Goal: Task Accomplishment & Management: Manage account settings

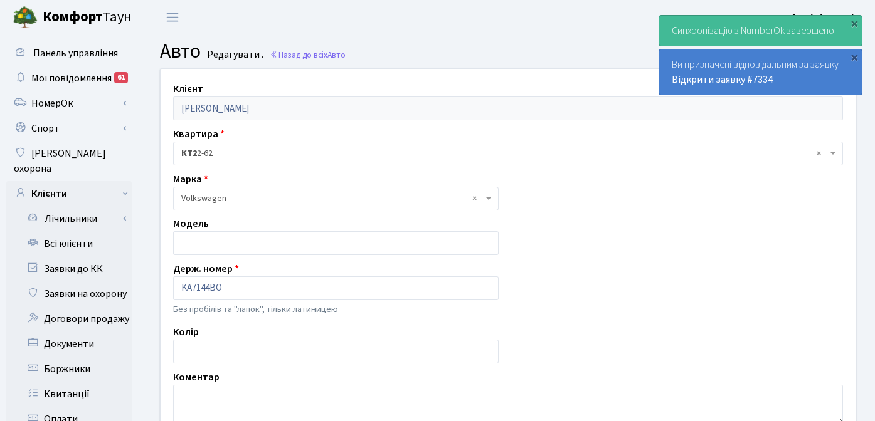
click at [437, 25] on header "Комфорт Таун Адміністрація Мій обліковий запис Вийти" at bounding box center [437, 17] width 875 height 34
click at [93, 231] on link "Всі клієнти" at bounding box center [68, 243] width 125 height 25
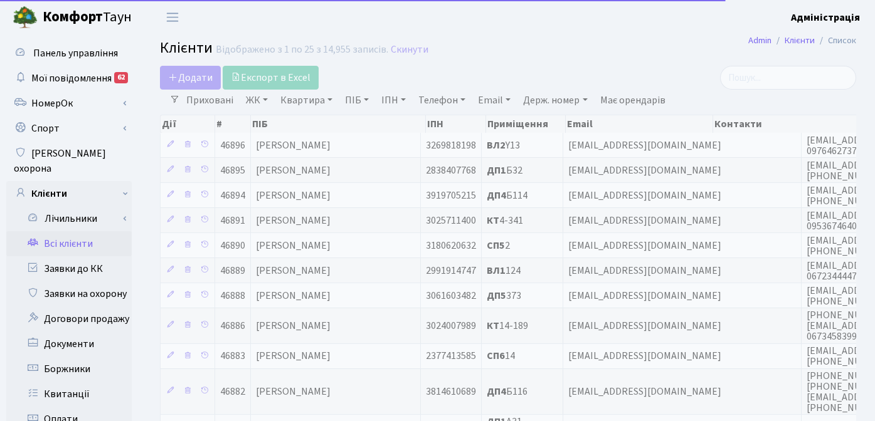
select select "25"
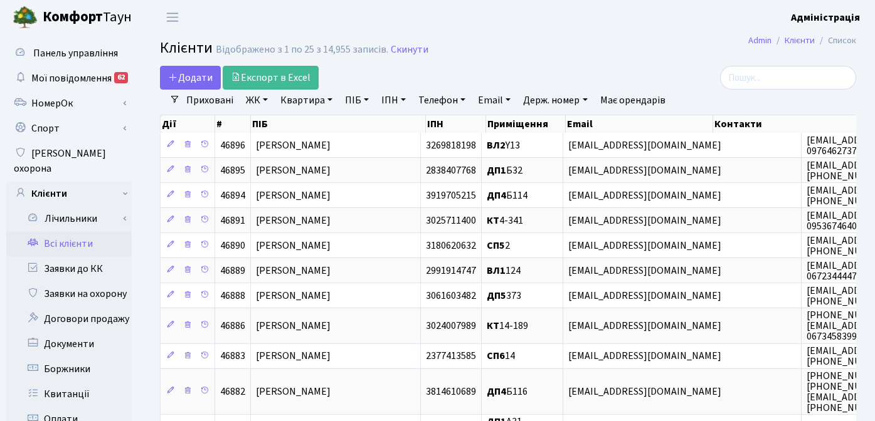
click at [544, 67] on div "Додати Експорт в Excel" at bounding box center [389, 78] width 458 height 24
click at [75, 231] on link "Всі клієнти" at bounding box center [68, 243] width 125 height 25
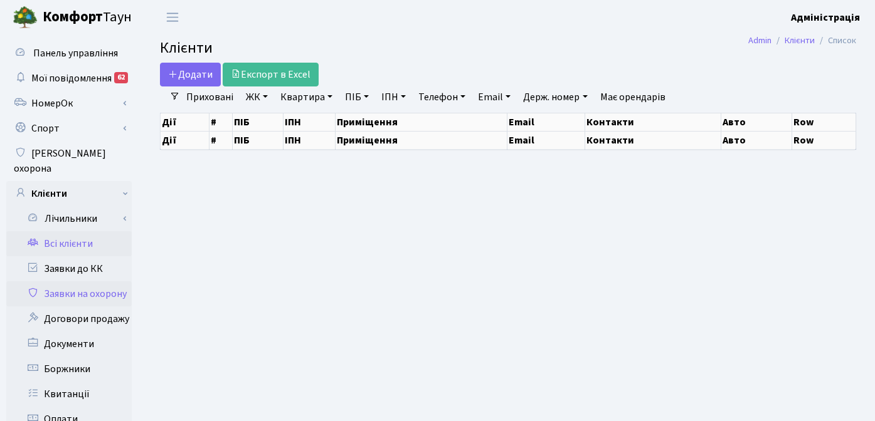
select select "25"
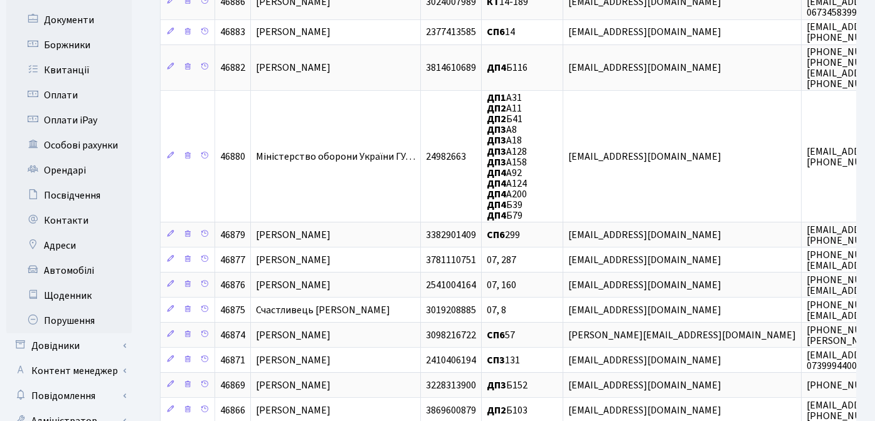
scroll to position [410, 0]
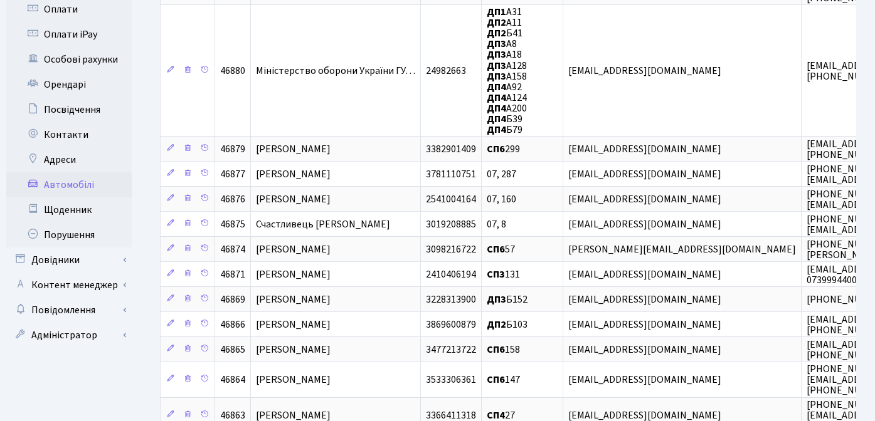
click at [83, 172] on link "Автомобілі" at bounding box center [68, 184] width 125 height 25
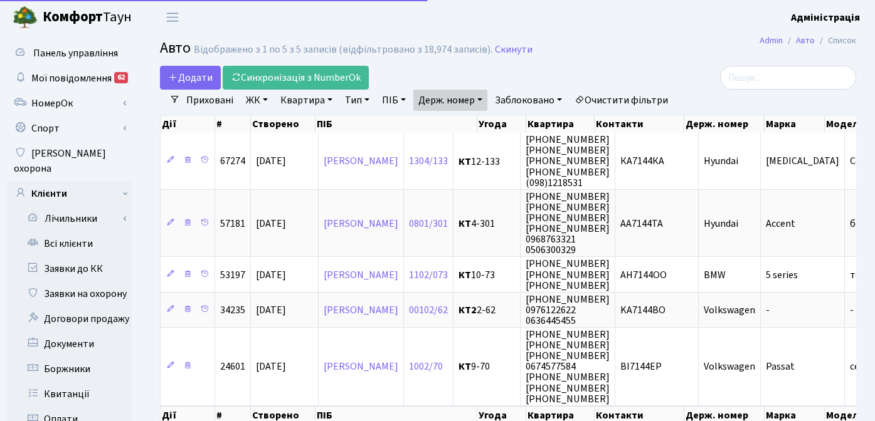
select select "25"
click at [464, 102] on link "Держ. номер" at bounding box center [450, 100] width 74 height 21
drag, startPoint x: 452, startPoint y: 125, endPoint x: 420, endPoint y: 123, distance: 32.7
click at [420, 123] on input "7144" at bounding box center [450, 125] width 73 height 24
type input "2222"
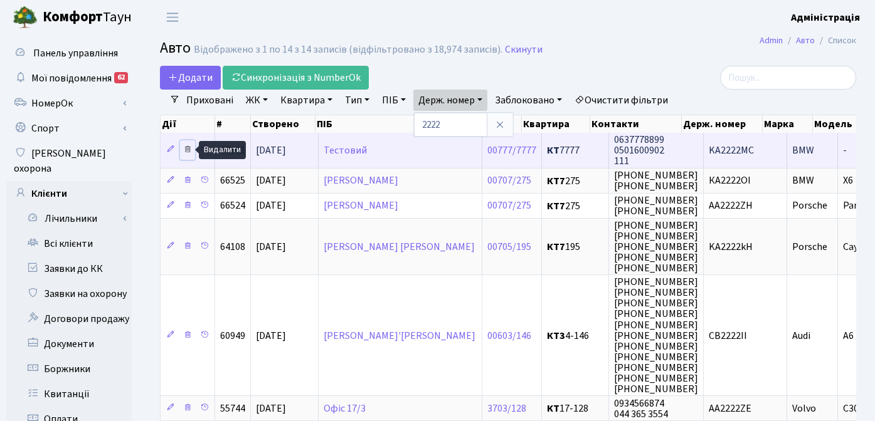
click at [186, 150] on icon at bounding box center [187, 149] width 9 height 9
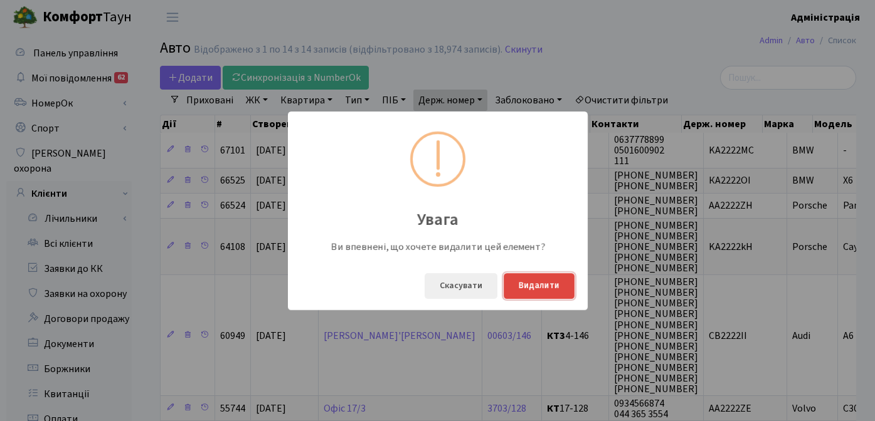
click at [546, 286] on button "Видалити" at bounding box center [539, 286] width 71 height 26
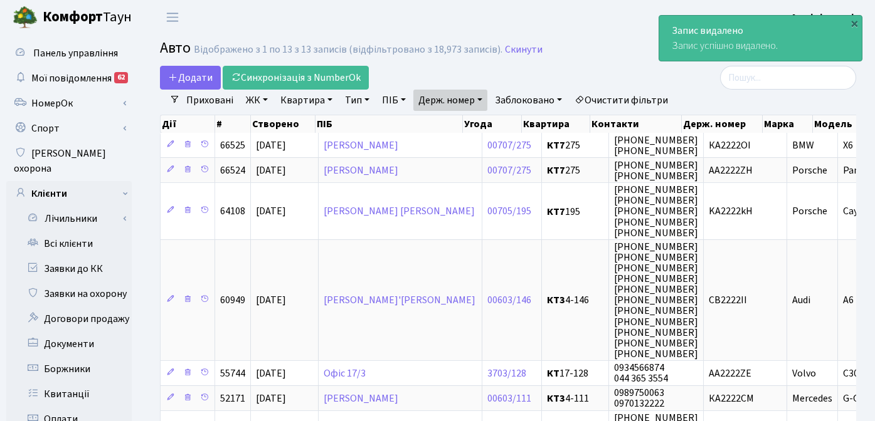
click at [585, 66] on div "Додати Синхронізація з NumberOk" at bounding box center [389, 78] width 458 height 24
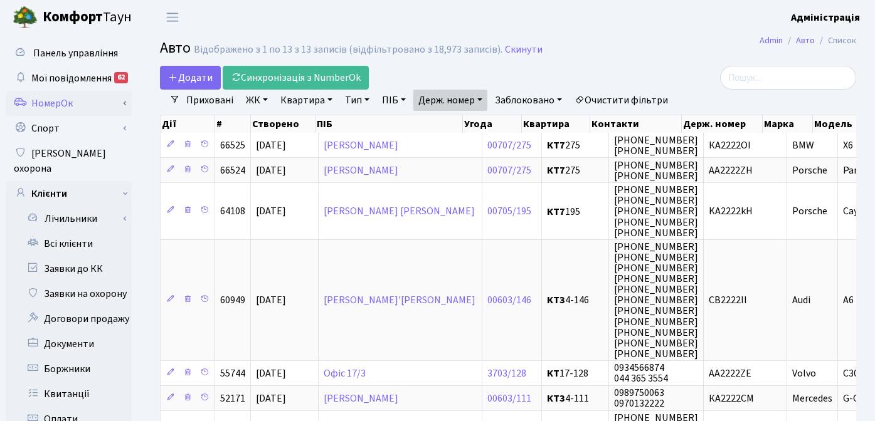
click at [66, 105] on link "НомерОк" at bounding box center [68, 103] width 125 height 25
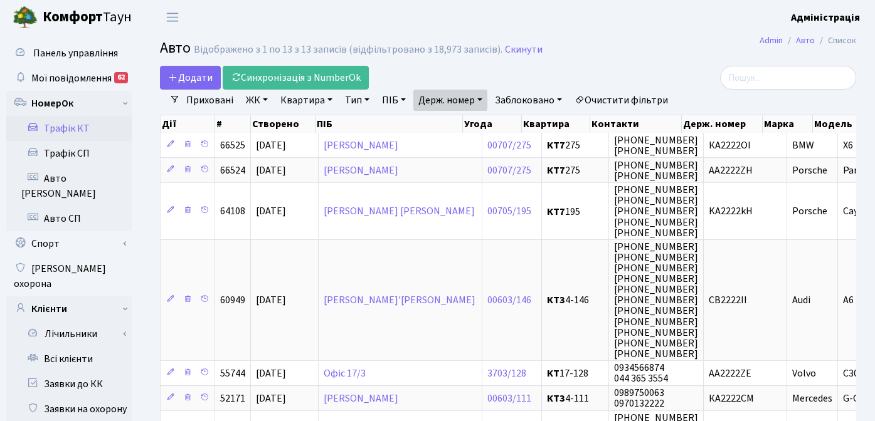
click at [78, 136] on link "Трафік КТ" at bounding box center [68, 128] width 125 height 25
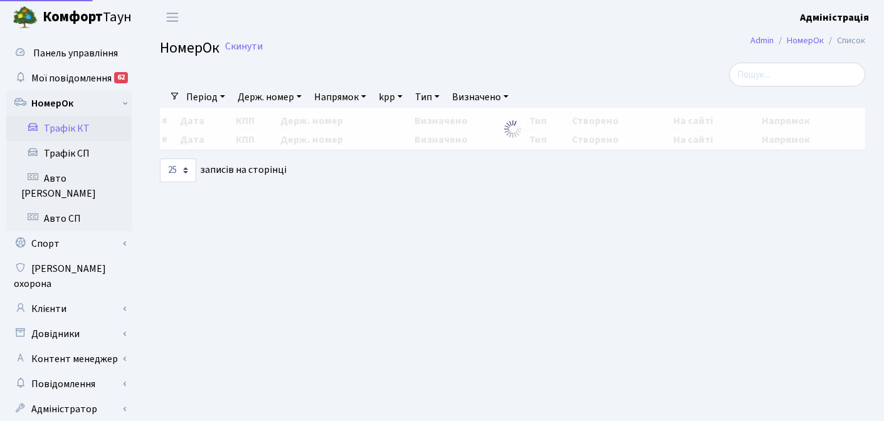
select select "25"
click at [281, 95] on link "Держ. номер" at bounding box center [270, 97] width 74 height 21
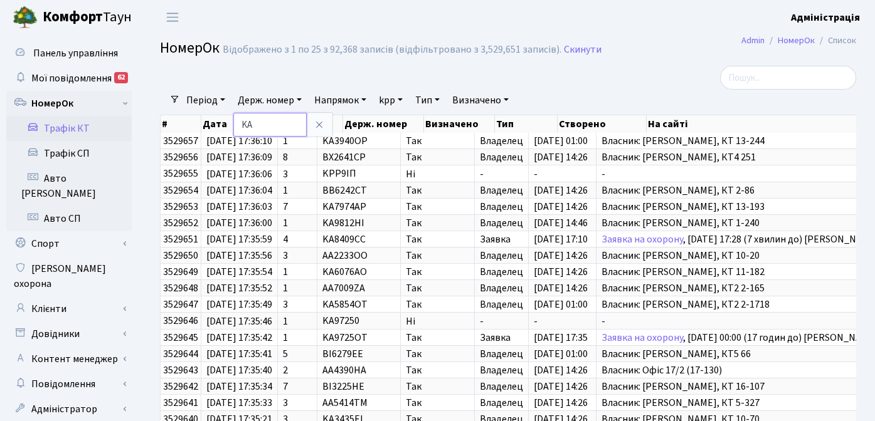
type input "KA2222MC"
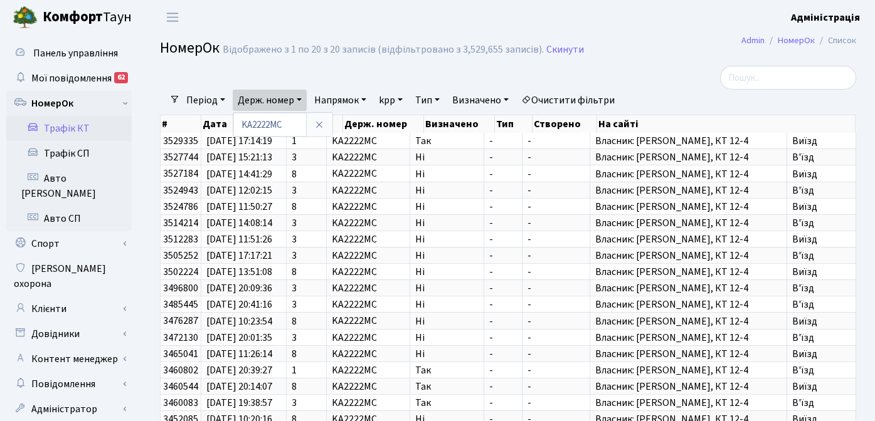
click at [694, 78] on div at bounding box center [747, 78] width 220 height 24
click at [61, 179] on link "Авто [PERSON_NAME]" at bounding box center [68, 186] width 125 height 40
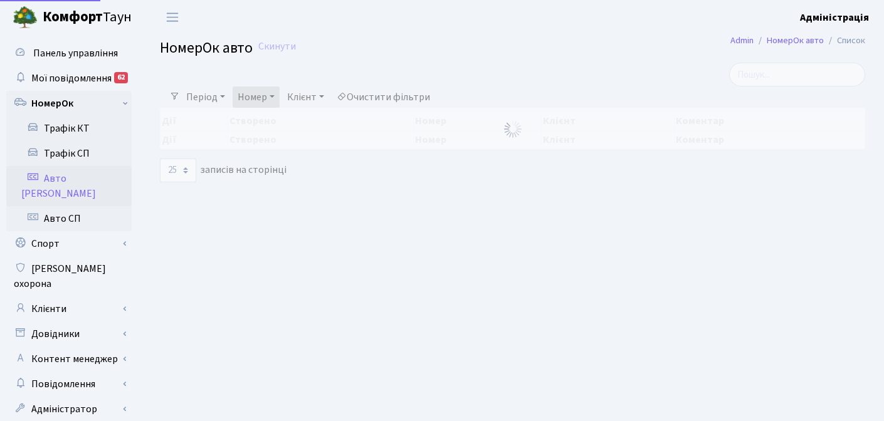
select select "25"
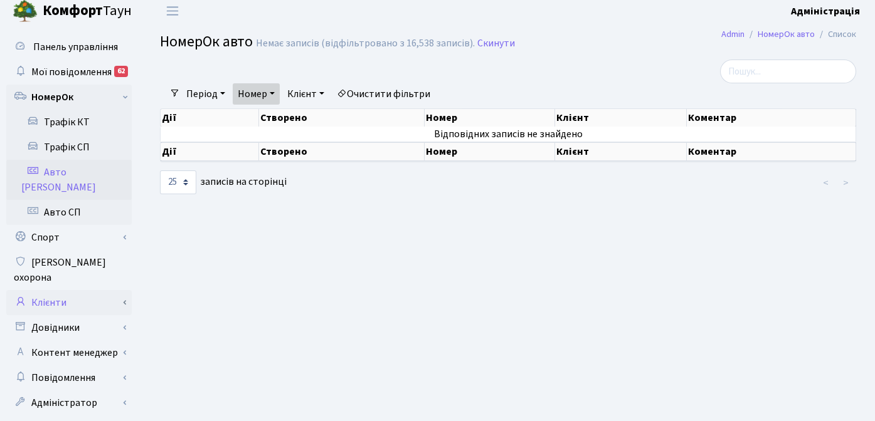
scroll to position [8, 0]
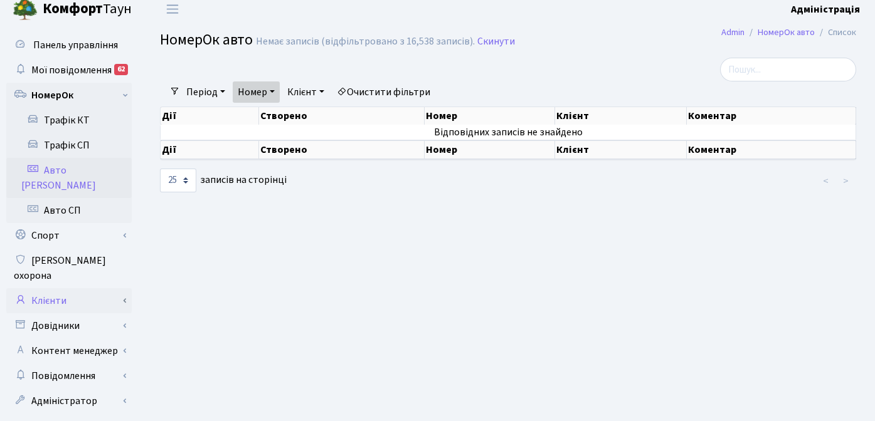
click at [66, 288] on link "Клієнти" at bounding box center [68, 300] width 125 height 25
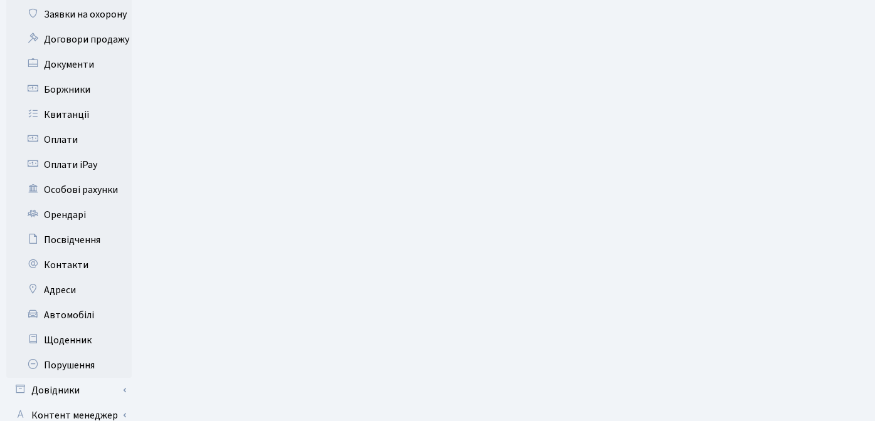
scroll to position [404, 0]
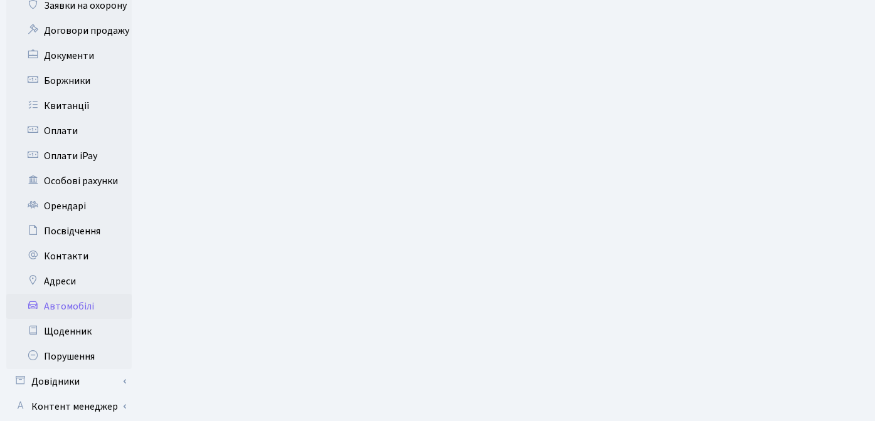
click at [80, 294] on link "Автомобілі" at bounding box center [68, 306] width 125 height 25
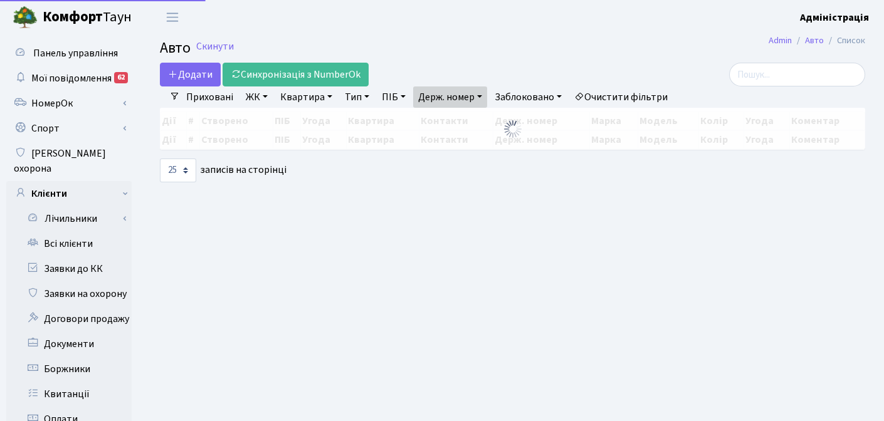
select select "25"
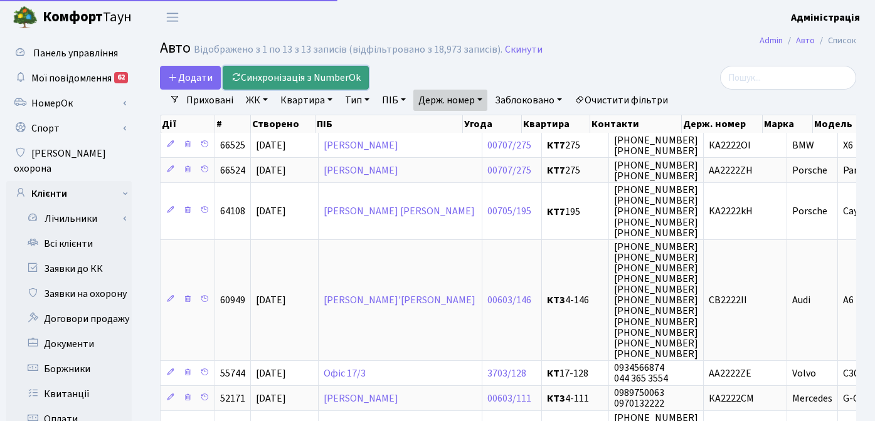
click at [320, 78] on link "Синхронізація з NumberOk" at bounding box center [296, 78] width 146 height 24
select select "25"
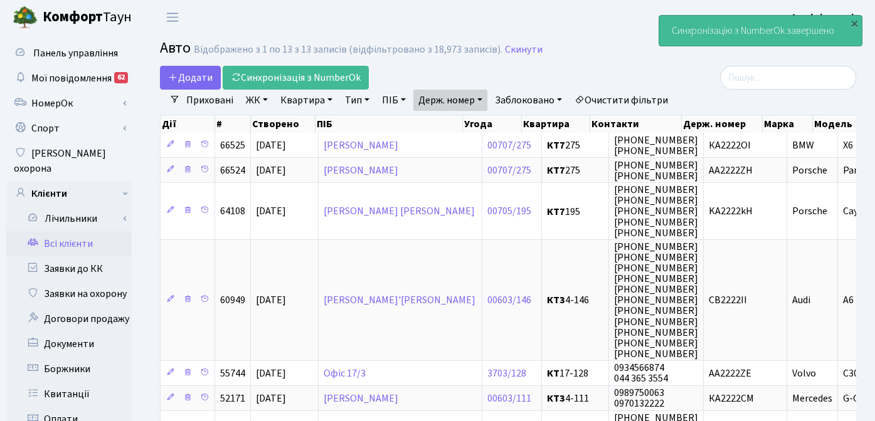
click at [83, 235] on link "Всі клієнти" at bounding box center [68, 243] width 125 height 25
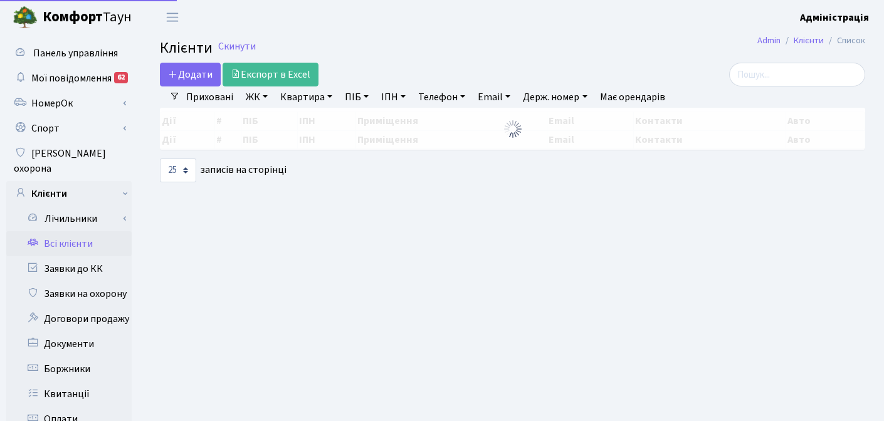
select select "25"
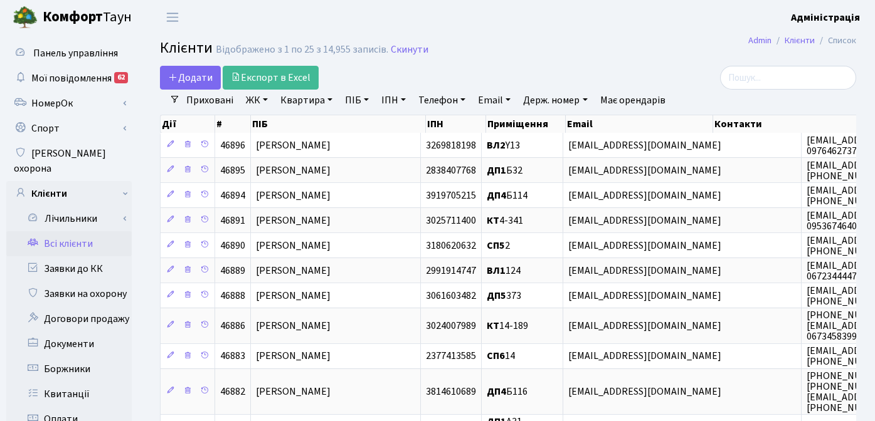
click at [300, 102] on link "Квартира" at bounding box center [306, 100] width 62 height 21
type input "офіс кк"
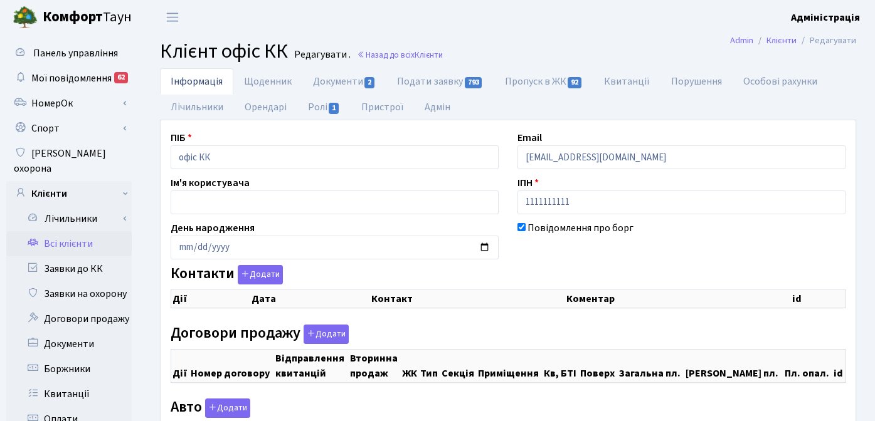
checkbox input "true"
select select "25"
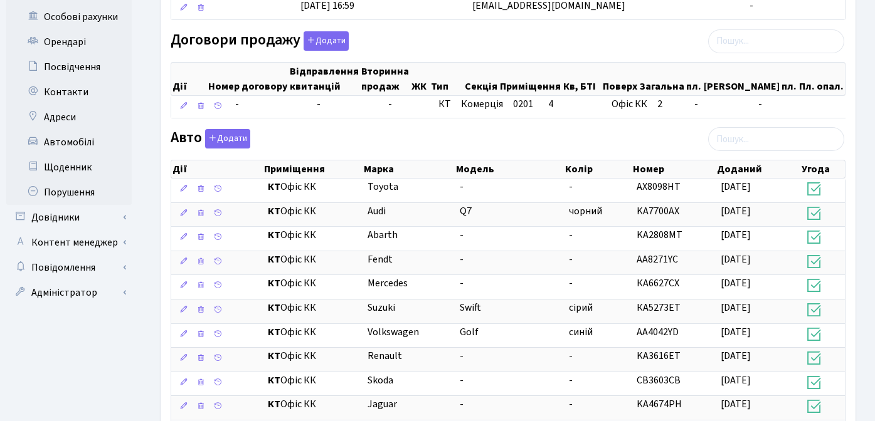
scroll to position [429, 0]
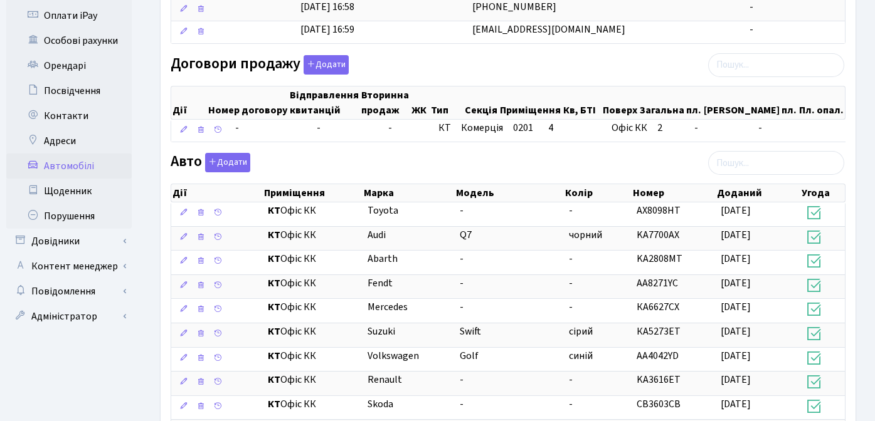
click at [73, 154] on link "Автомобілі" at bounding box center [68, 166] width 125 height 25
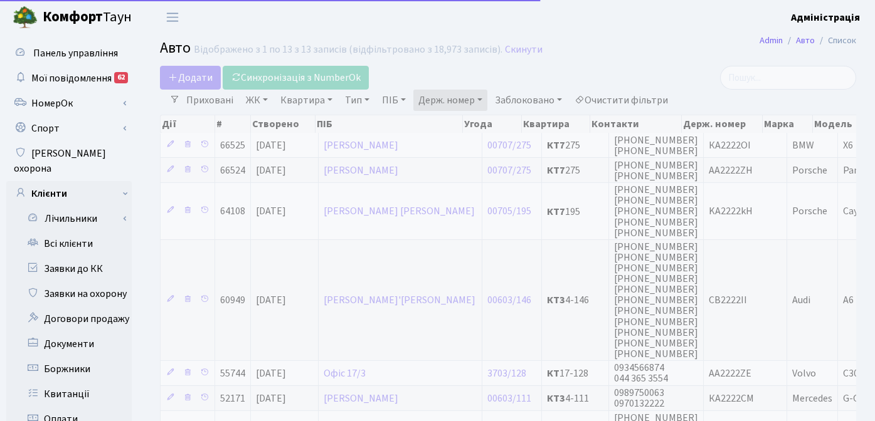
select select "25"
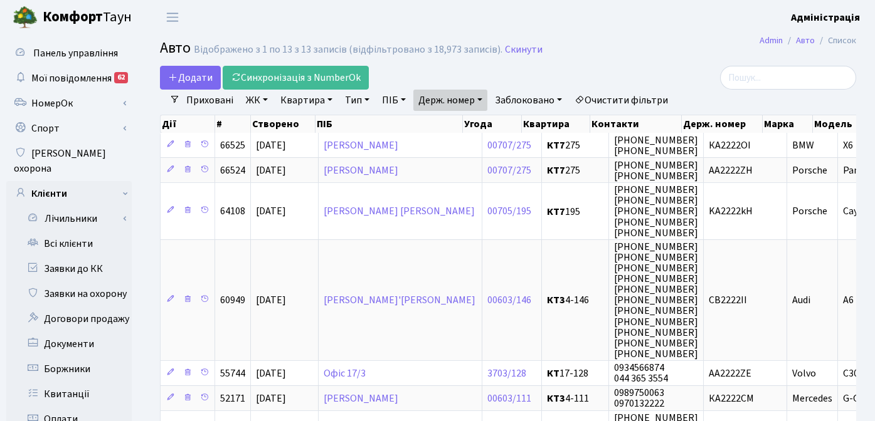
click at [612, 97] on link "Очистити фільтри" at bounding box center [620, 100] width 103 height 21
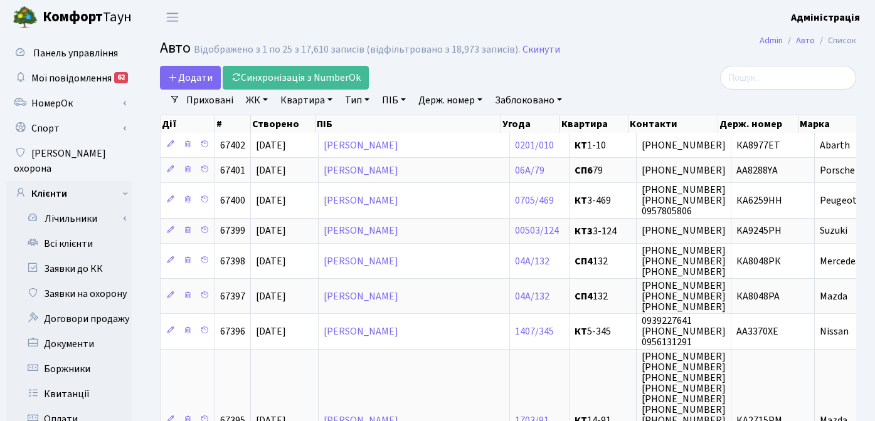
click at [307, 100] on link "Квартира" at bounding box center [306, 100] width 62 height 21
type input "офіс кк"
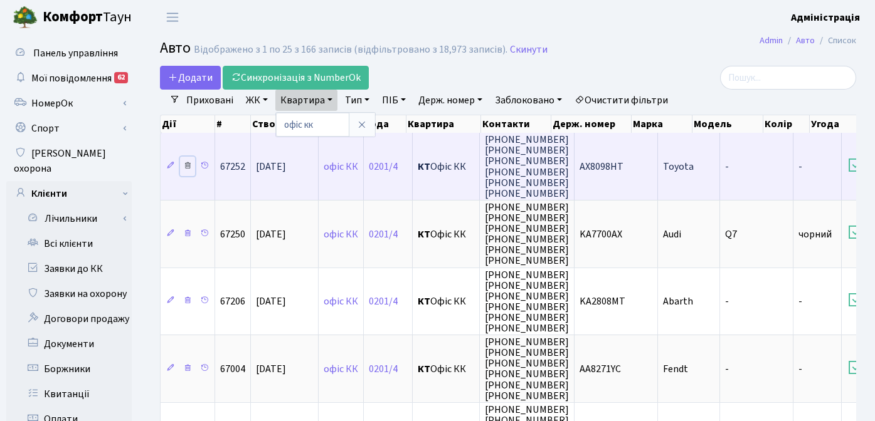
click at [186, 166] on icon at bounding box center [187, 165] width 9 height 9
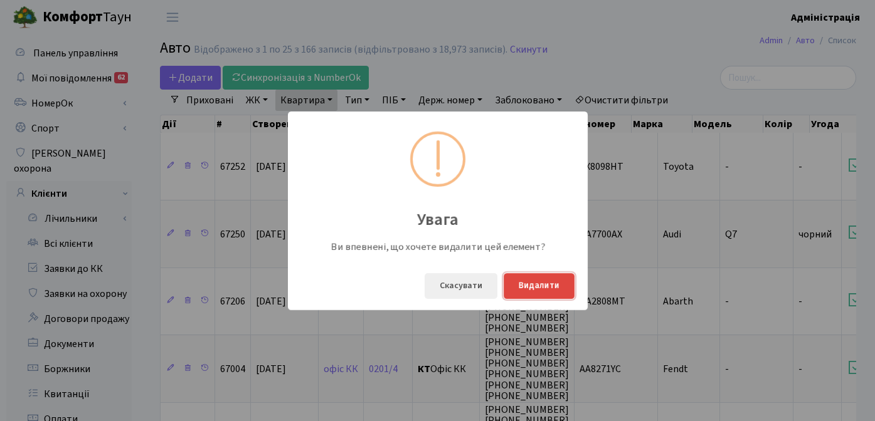
click at [539, 290] on button "Видалити" at bounding box center [539, 286] width 71 height 26
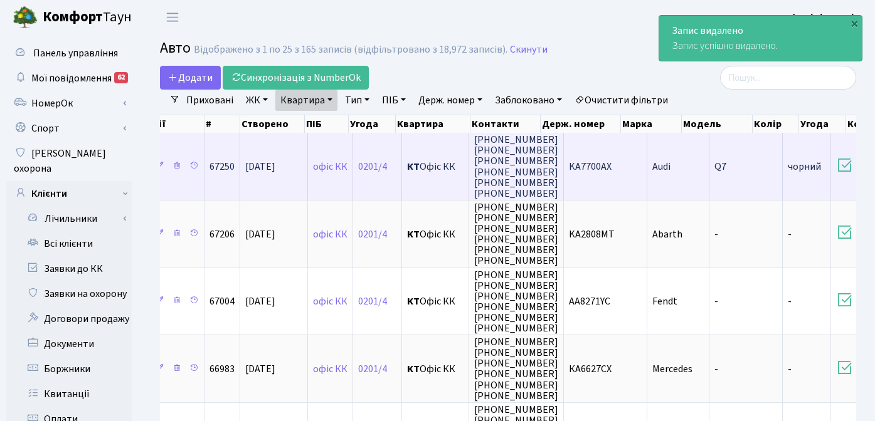
scroll to position [0, 42]
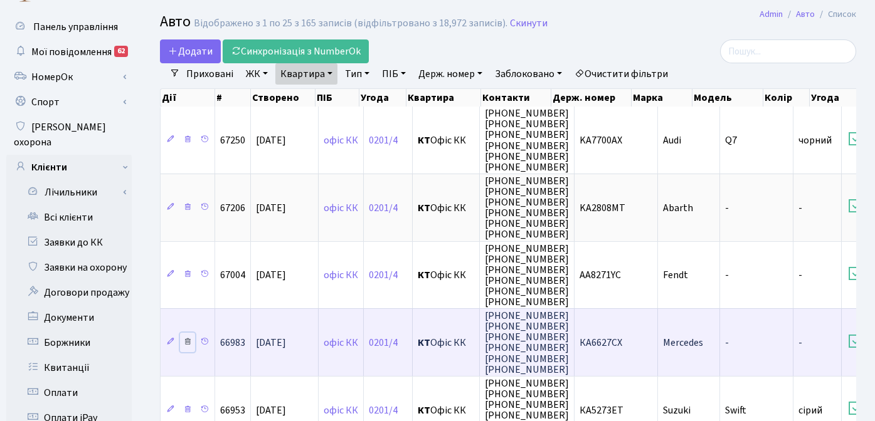
click at [191, 341] on icon at bounding box center [187, 341] width 9 height 9
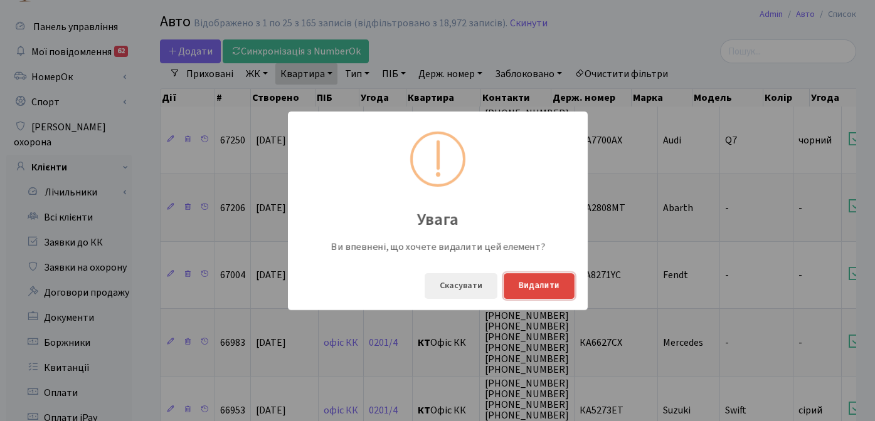
click at [532, 290] on button "Видалити" at bounding box center [539, 286] width 71 height 26
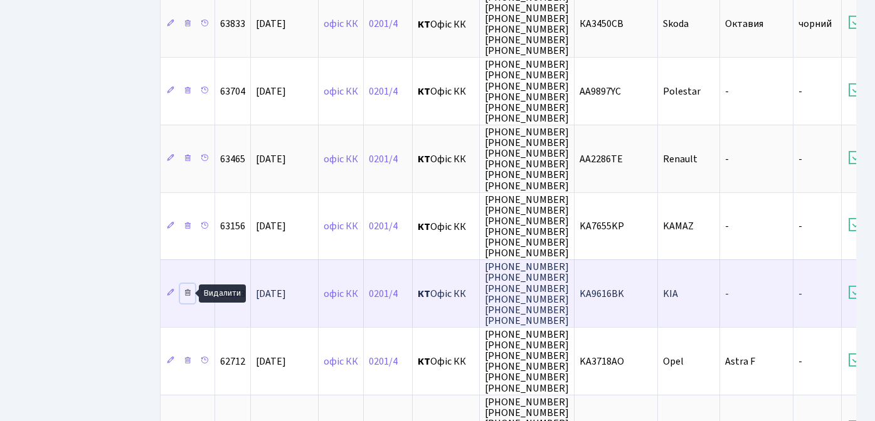
click at [187, 292] on icon at bounding box center [187, 292] width 9 height 9
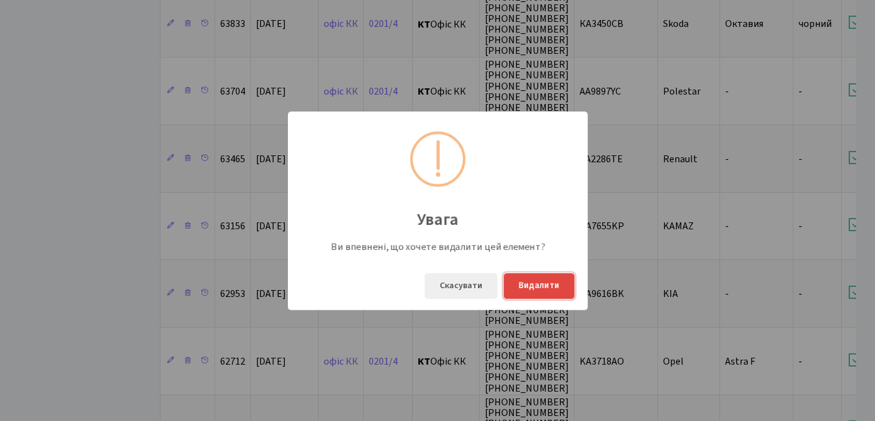
click at [524, 285] on button "Видалити" at bounding box center [539, 286] width 71 height 26
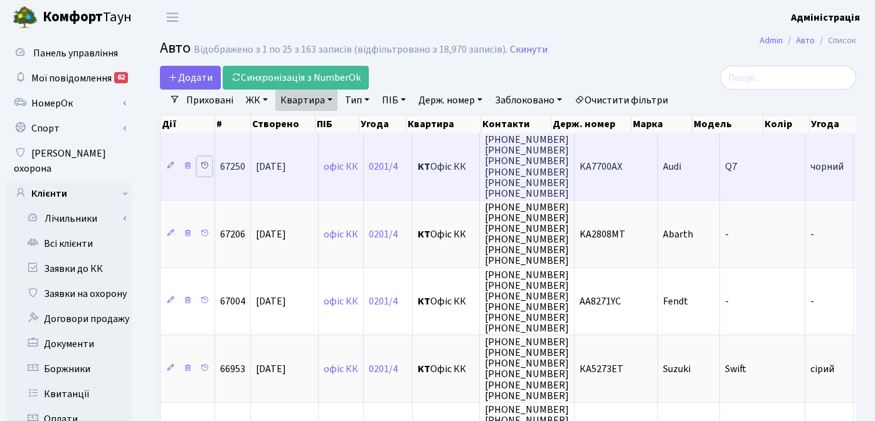
click at [203, 164] on icon at bounding box center [204, 165] width 9 height 9
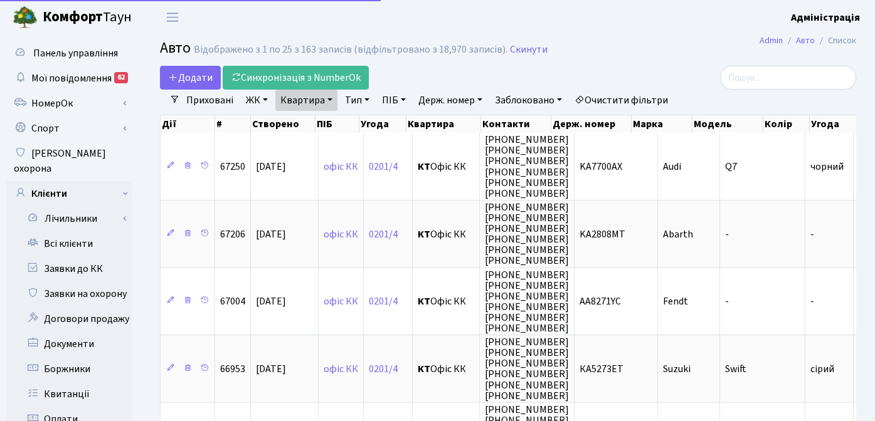
select select "25"
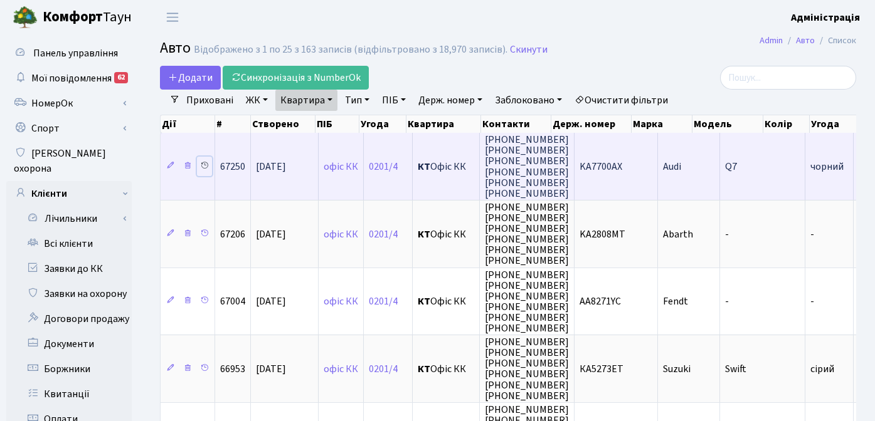
click at [204, 167] on icon at bounding box center [204, 165] width 9 height 9
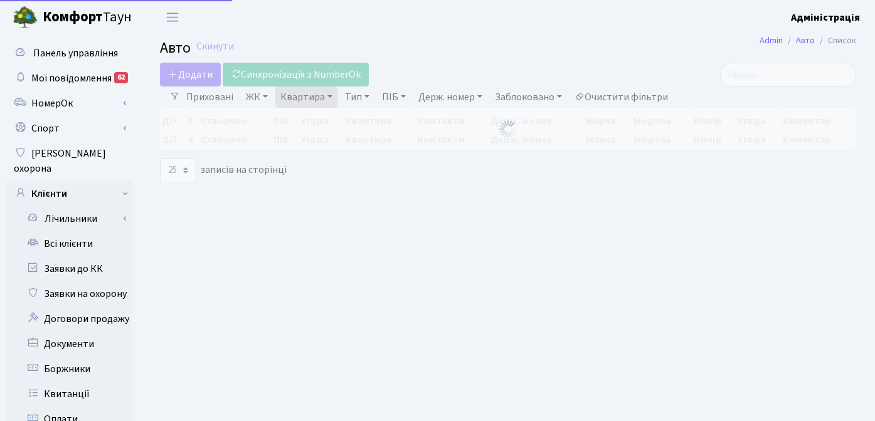
select select "25"
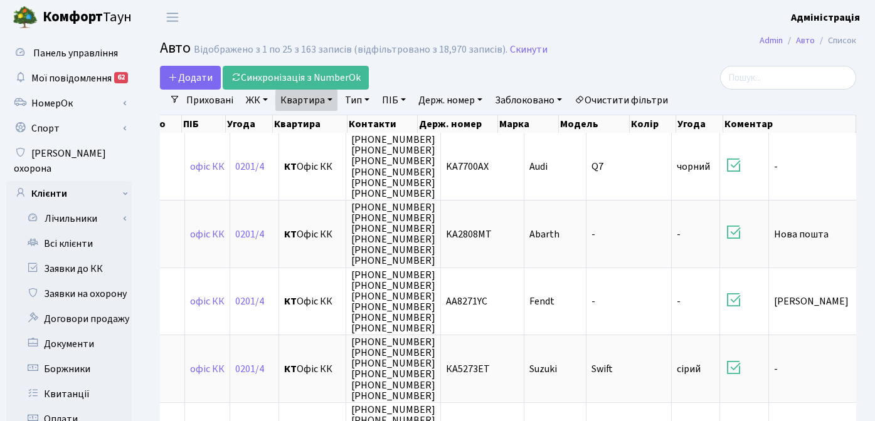
click at [251, 103] on link "ЖК" at bounding box center [257, 100] width 32 height 21
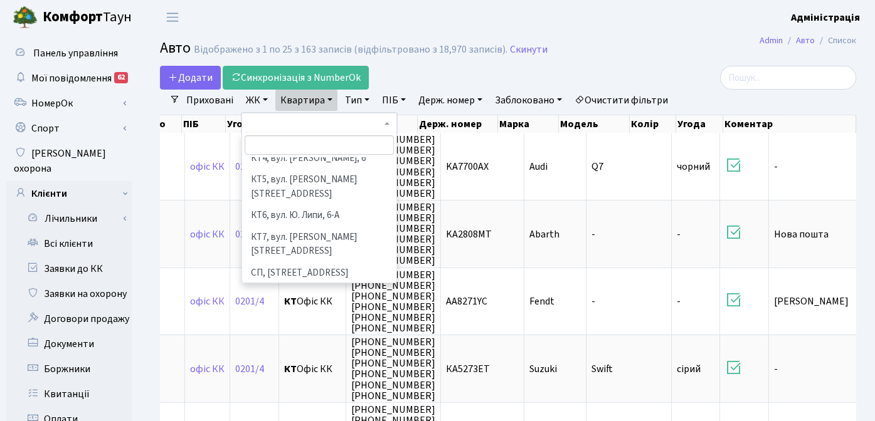
scroll to position [117, 0]
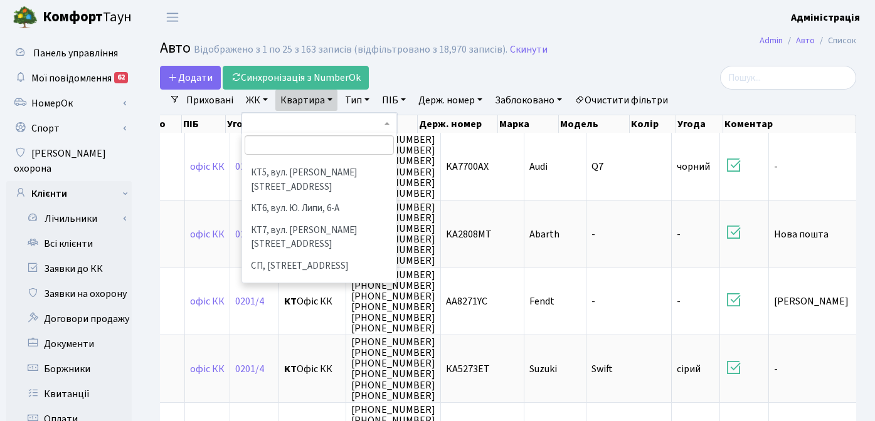
click at [273, 299] on li "[STREET_ADDRESS]" at bounding box center [319, 310] width 152 height 22
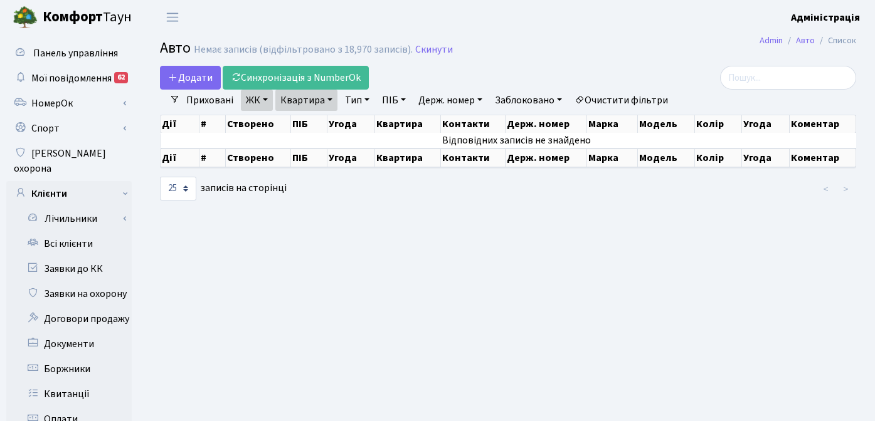
click at [318, 100] on link "Квартира" at bounding box center [306, 100] width 62 height 21
click at [327, 127] on input "офіс кк" at bounding box center [312, 125] width 73 height 24
click at [405, 344] on main "Admin Авто Список Авто Немає записів (відфільтровано з 18,970 записів). Скинути…" at bounding box center [508, 399] width 734 height 730
click at [304, 104] on link "Квартира" at bounding box center [306, 100] width 62 height 21
type input "о"
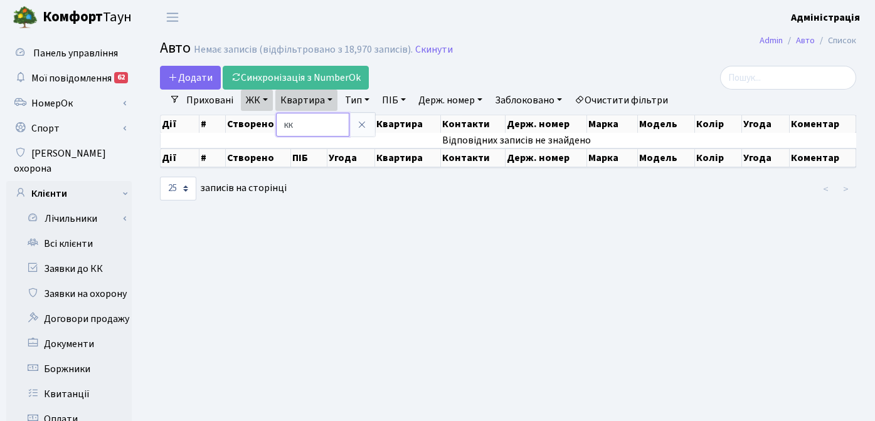
type input "к"
click at [405, 194] on div at bounding box center [508, 189] width 238 height 25
click at [263, 99] on link "ЖК" at bounding box center [257, 100] width 32 height 21
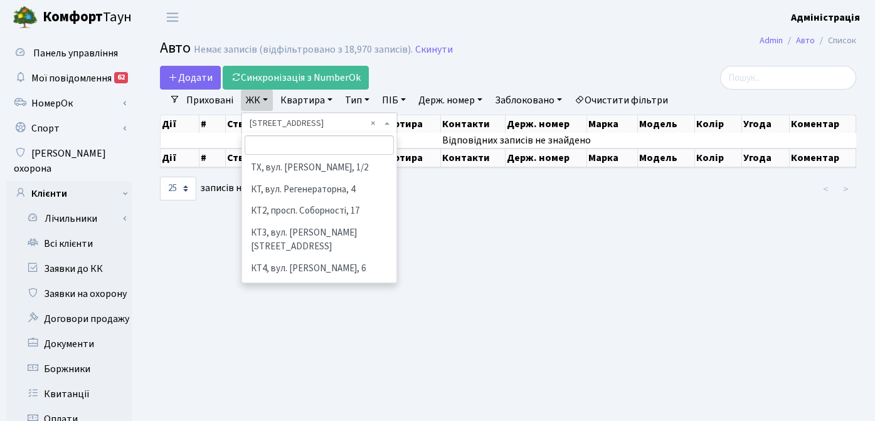
scroll to position [195, 0]
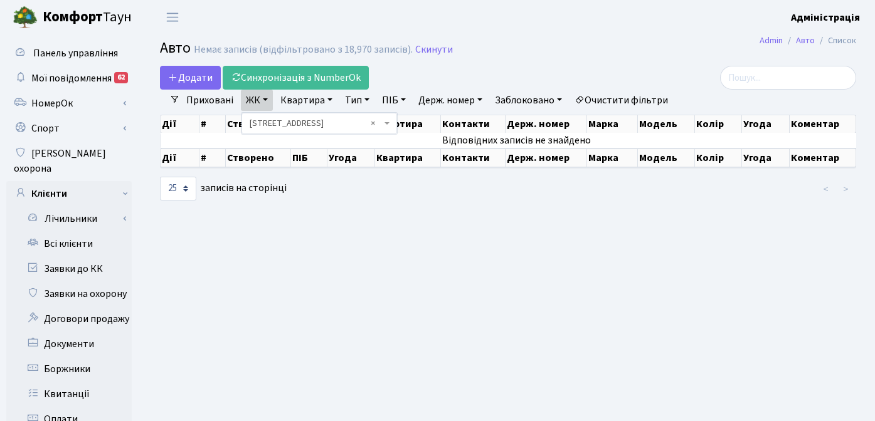
click at [508, 258] on main "Admin Авто Список Авто Немає записів (відфільтровано з 18,970 записів). Скинути…" at bounding box center [508, 399] width 734 height 730
click at [419, 45] on link "Скинути" at bounding box center [434, 50] width 38 height 12
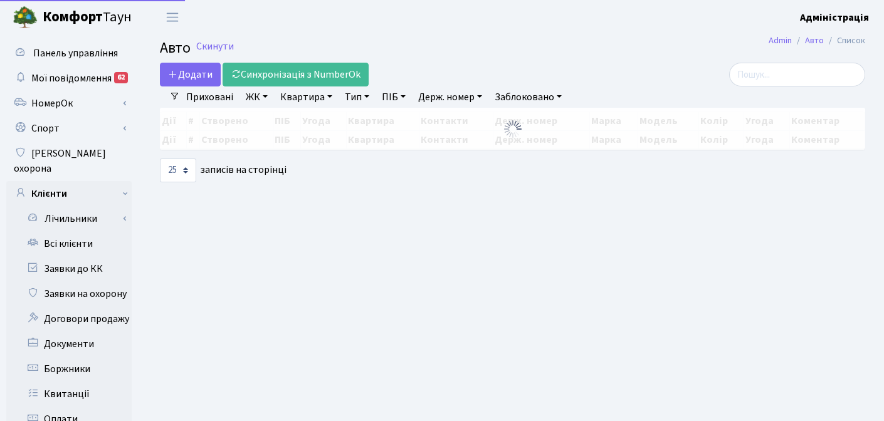
select select "25"
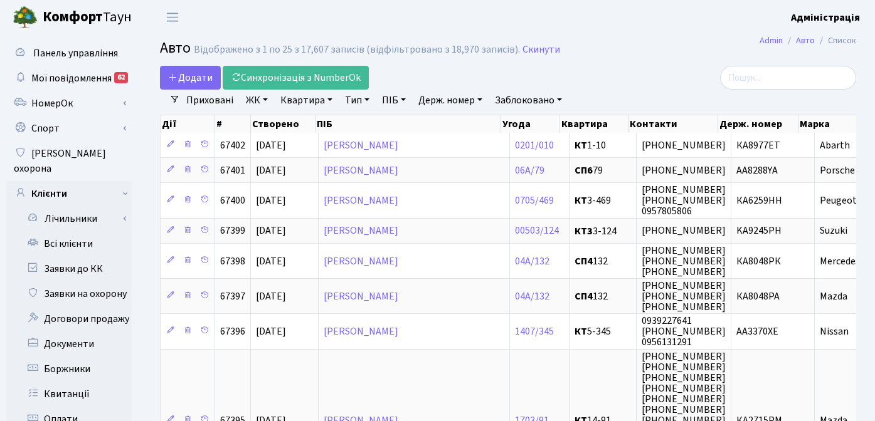
click at [260, 93] on link "ЖК" at bounding box center [257, 100] width 32 height 21
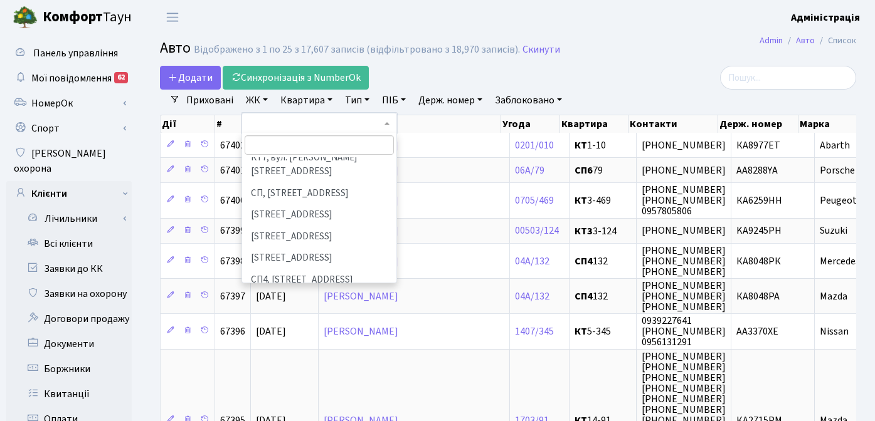
scroll to position [222, 0]
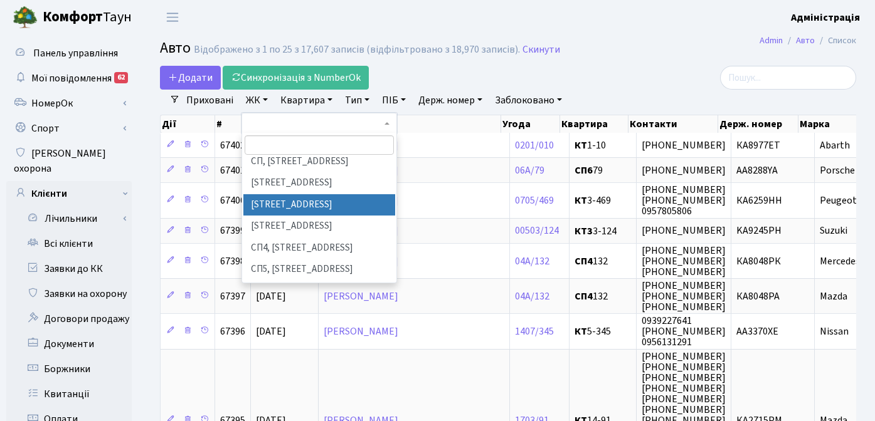
click at [283, 194] on li "[STREET_ADDRESS]" at bounding box center [319, 205] width 152 height 22
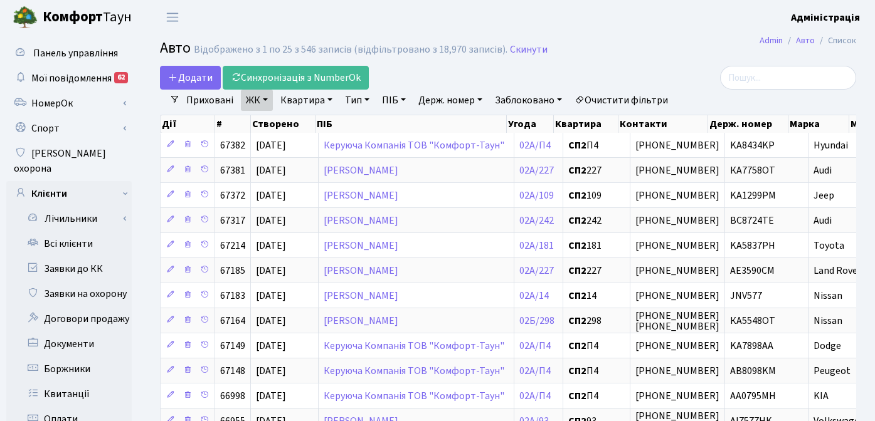
click at [299, 100] on link "Квартира" at bounding box center [306, 100] width 62 height 21
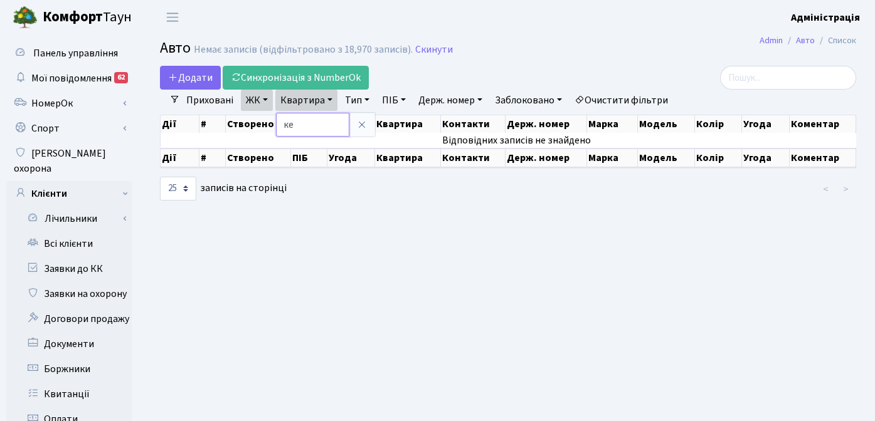
type input "к"
click at [362, 120] on icon at bounding box center [362, 125] width 10 height 10
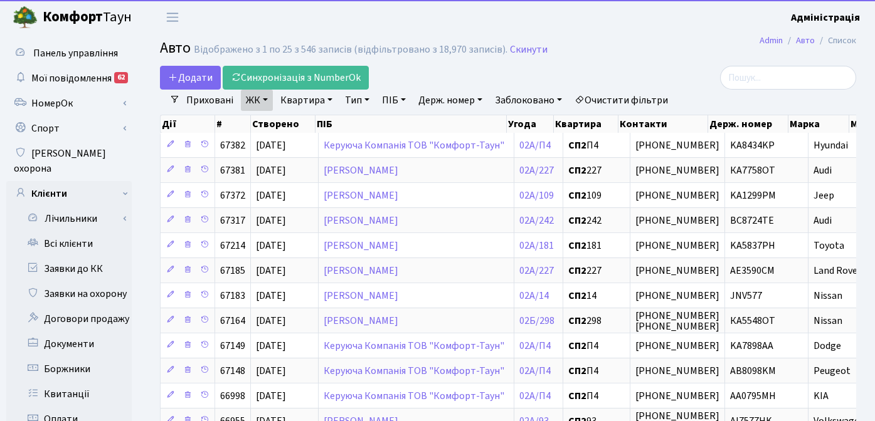
click at [389, 96] on link "ПІБ" at bounding box center [394, 100] width 34 height 21
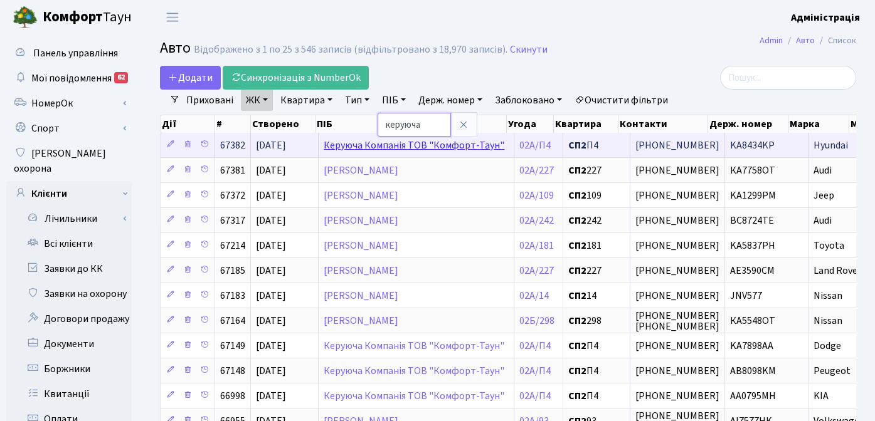
type input "керуюча"
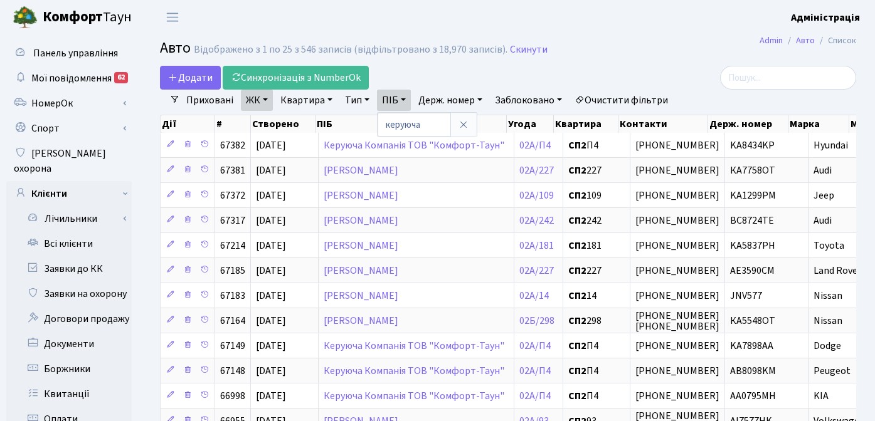
click at [631, 33] on header "Комфорт Таун Адміністрація Мій обліковий запис Вийти" at bounding box center [437, 17] width 875 height 34
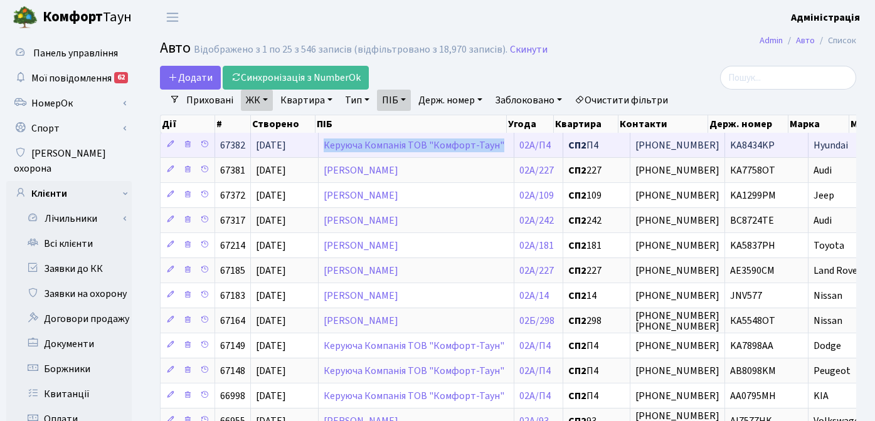
copy link "Керуюча Компанія ТОВ "Комфорт-Таун""
drag, startPoint x: 500, startPoint y: 147, endPoint x: 318, endPoint y: 149, distance: 182.5
click at [319, 149] on td "Керуюча Компанія ТОВ "Комфорт-Таун"" at bounding box center [417, 145] width 196 height 24
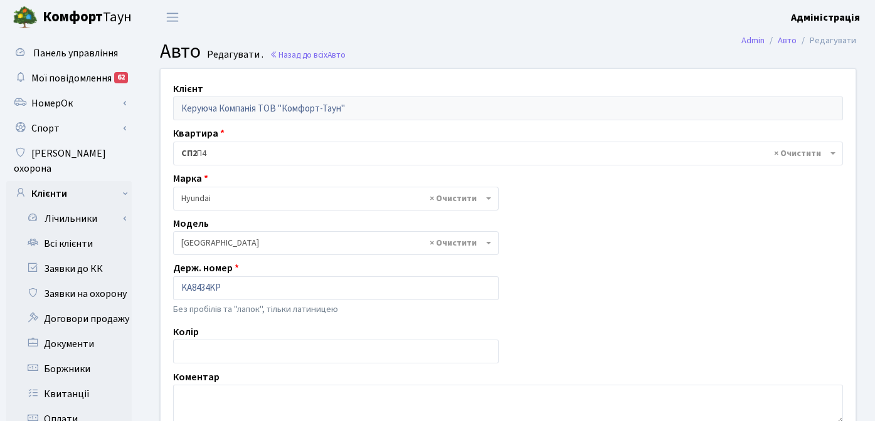
select select "1040"
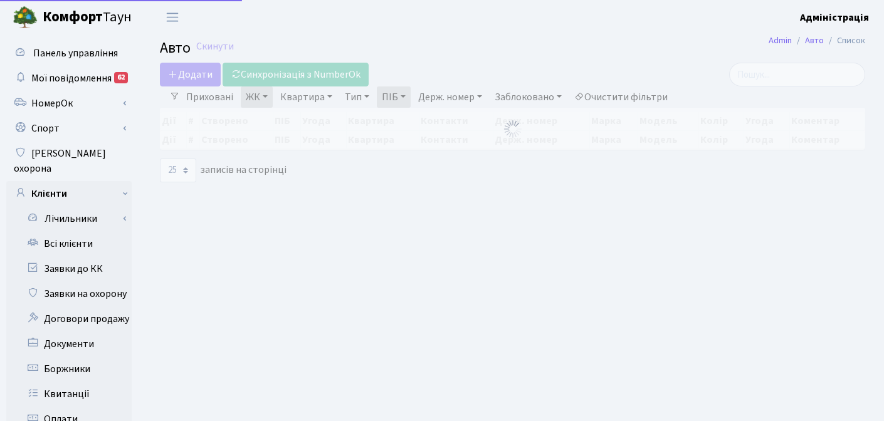
select select "25"
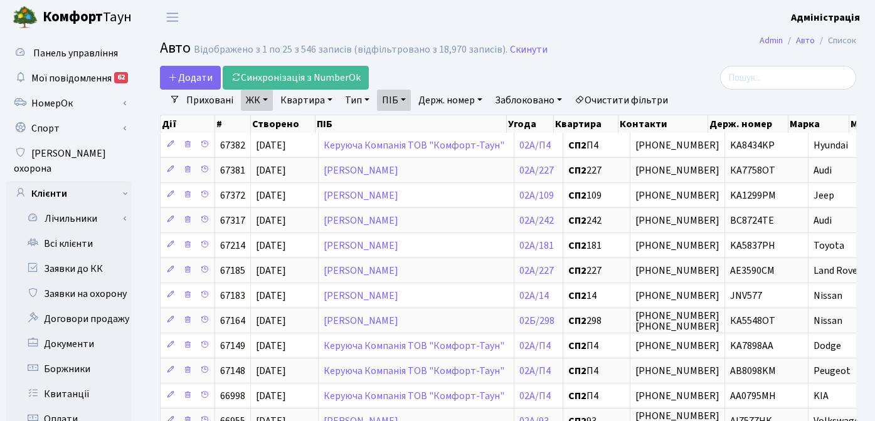
click at [401, 100] on link "ПІБ" at bounding box center [394, 100] width 34 height 21
click at [470, 124] on link at bounding box center [463, 125] width 26 height 24
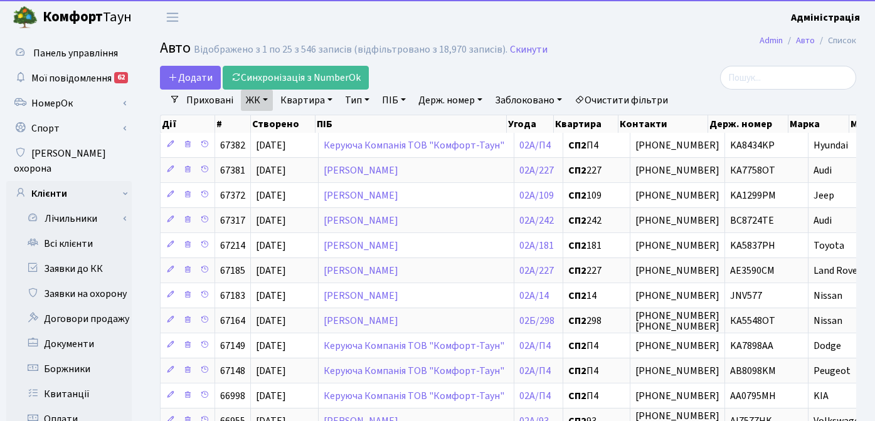
click at [301, 98] on link "Квартира" at bounding box center [306, 100] width 62 height 21
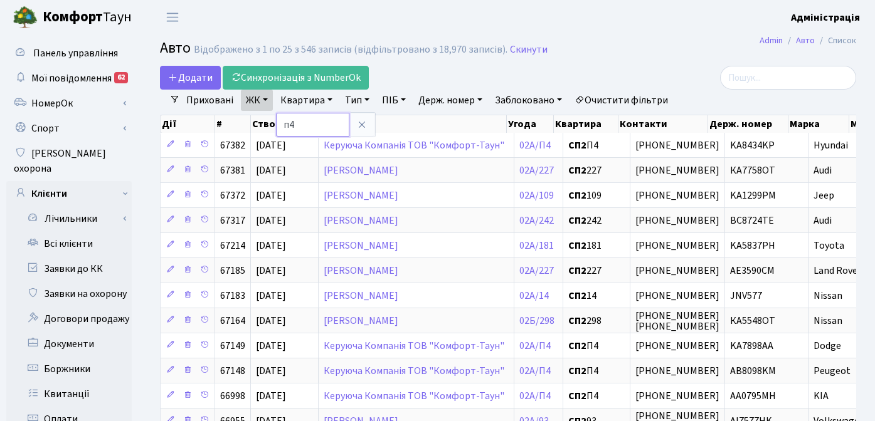
type input "п4"
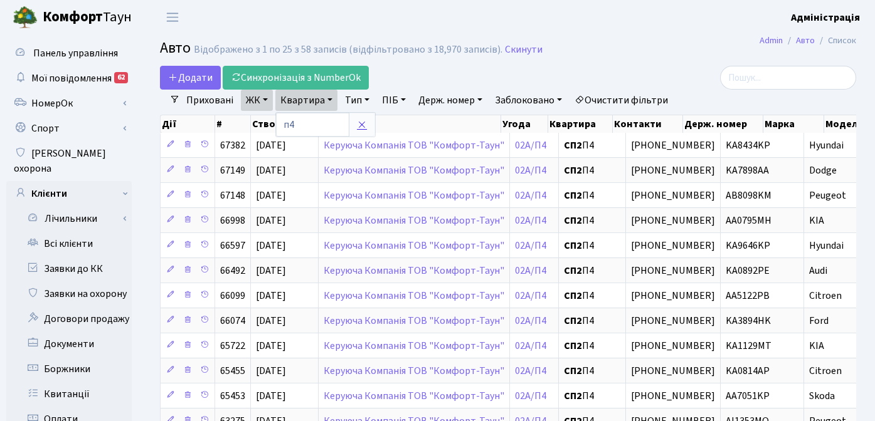
click at [362, 123] on icon at bounding box center [362, 125] width 10 height 10
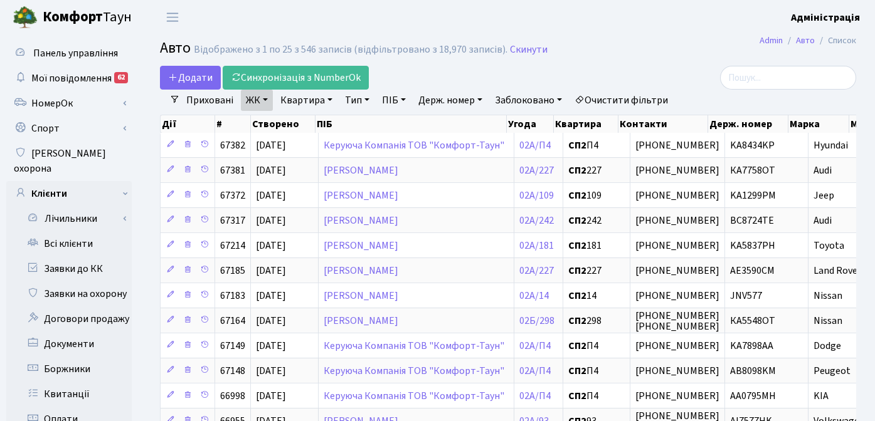
click at [610, 100] on link "Очистити фільтри" at bounding box center [620, 100] width 103 height 21
